Goal: Subscribe to service/newsletter

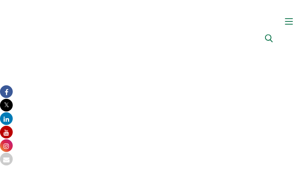
type input "eQFhckZMVX"
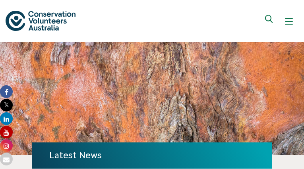
type input "[EMAIL_ADDRESS][DOMAIN_NAME]"
type input "KenpepyMglgR"
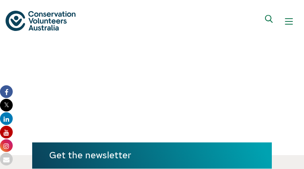
type input "[EMAIL_ADDRESS][DOMAIN_NAME]"
type input "nbVmdLLGNHCwNjW"
type input "[EMAIL_ADDRESS][DOMAIN_NAME]"
type input "xXyOIQBDZJafEG"
